Goal: Entertainment & Leisure: Consume media (video, audio)

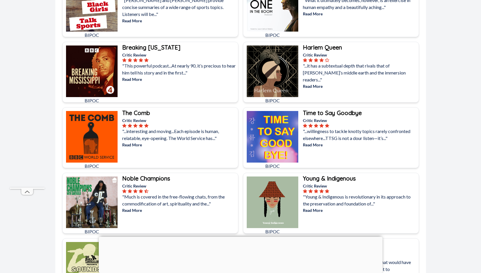
scroll to position [535, 0]
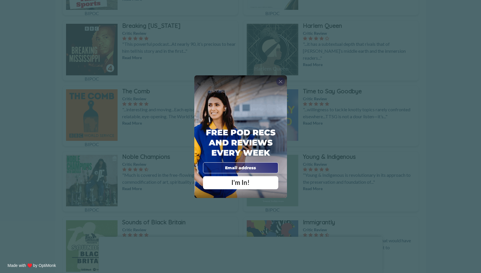
click at [282, 83] on span "X" at bounding box center [281, 82] width 4 height 6
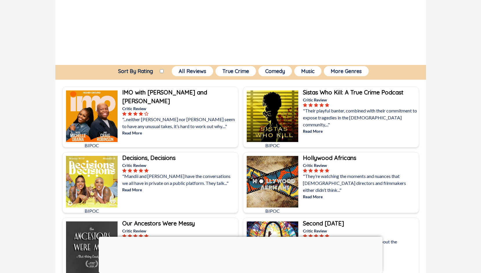
scroll to position [74, 0]
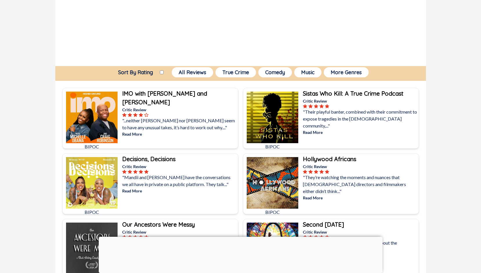
click at [336, 161] on b "Hollywood Africans" at bounding box center [329, 158] width 53 height 7
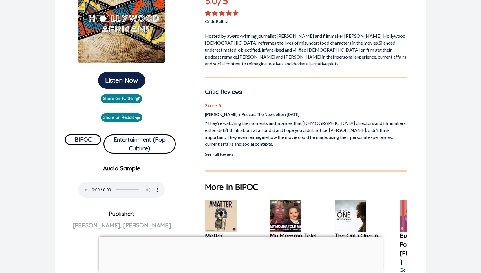
scroll to position [97, 0]
click at [122, 79] on button "Listen Now" at bounding box center [121, 80] width 47 height 17
